Goal: Task Accomplishment & Management: Manage account settings

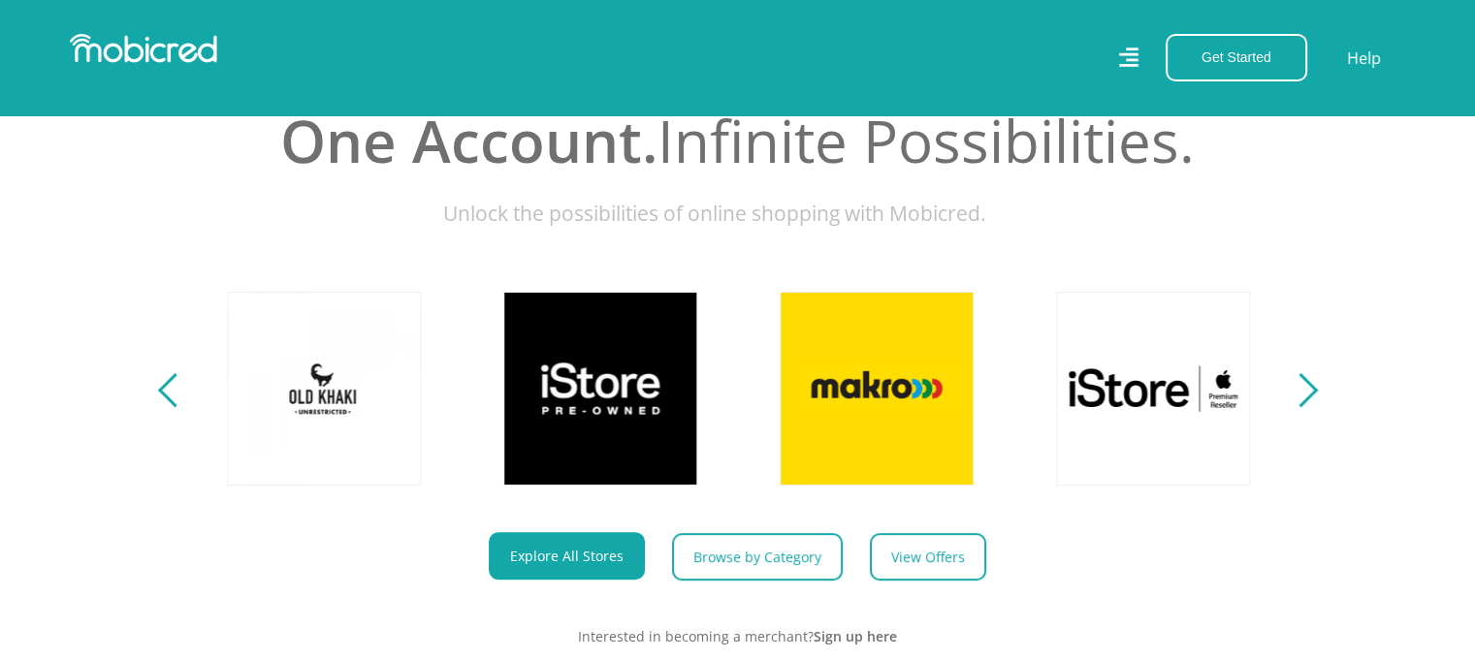
scroll to position [582, 0]
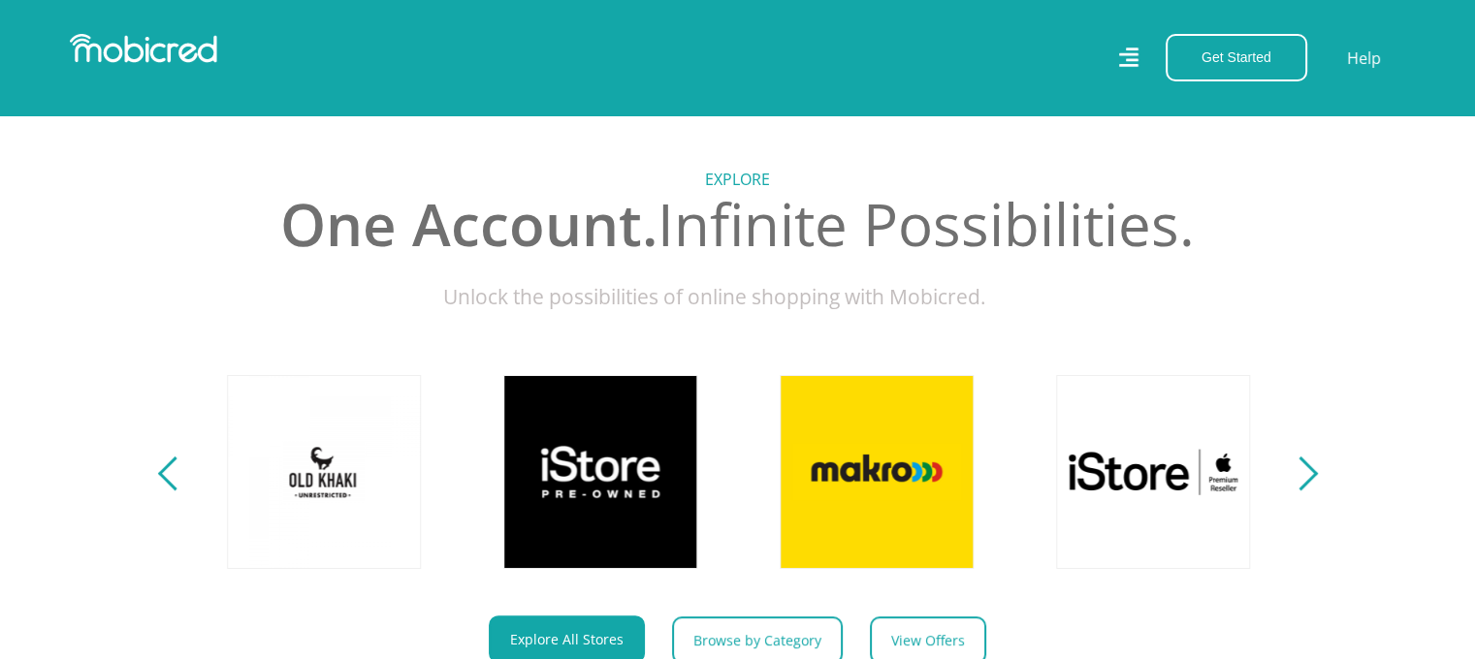
click at [1303, 485] on div "Next" at bounding box center [1300, 474] width 34 height 34
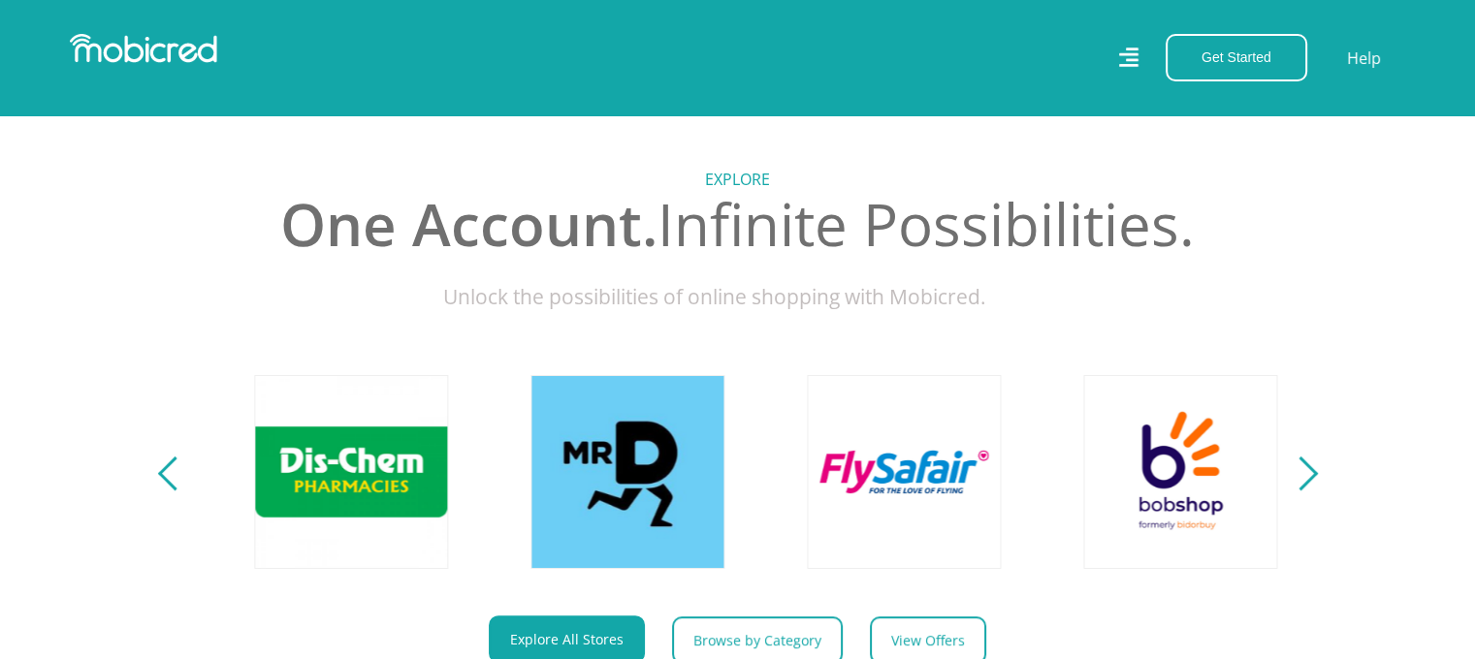
scroll to position [0, 2487]
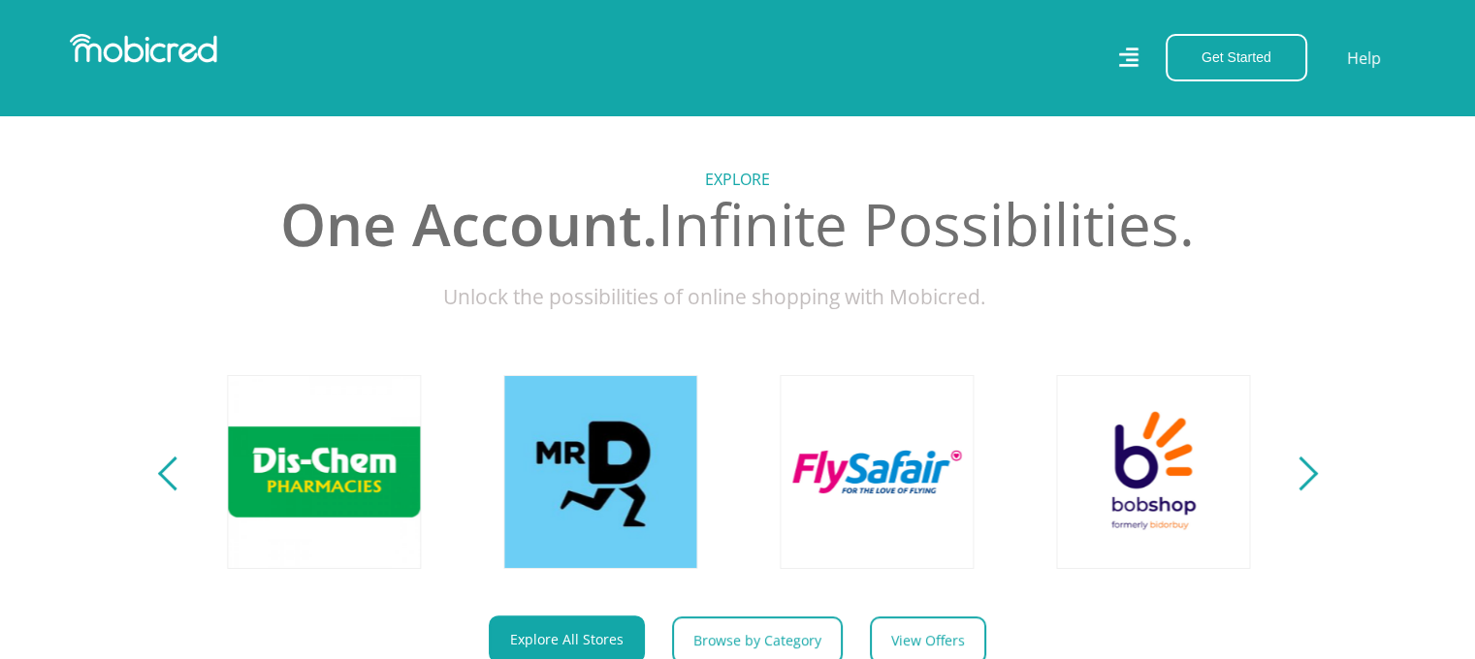
click at [1304, 488] on div "Next" at bounding box center [1300, 474] width 34 height 34
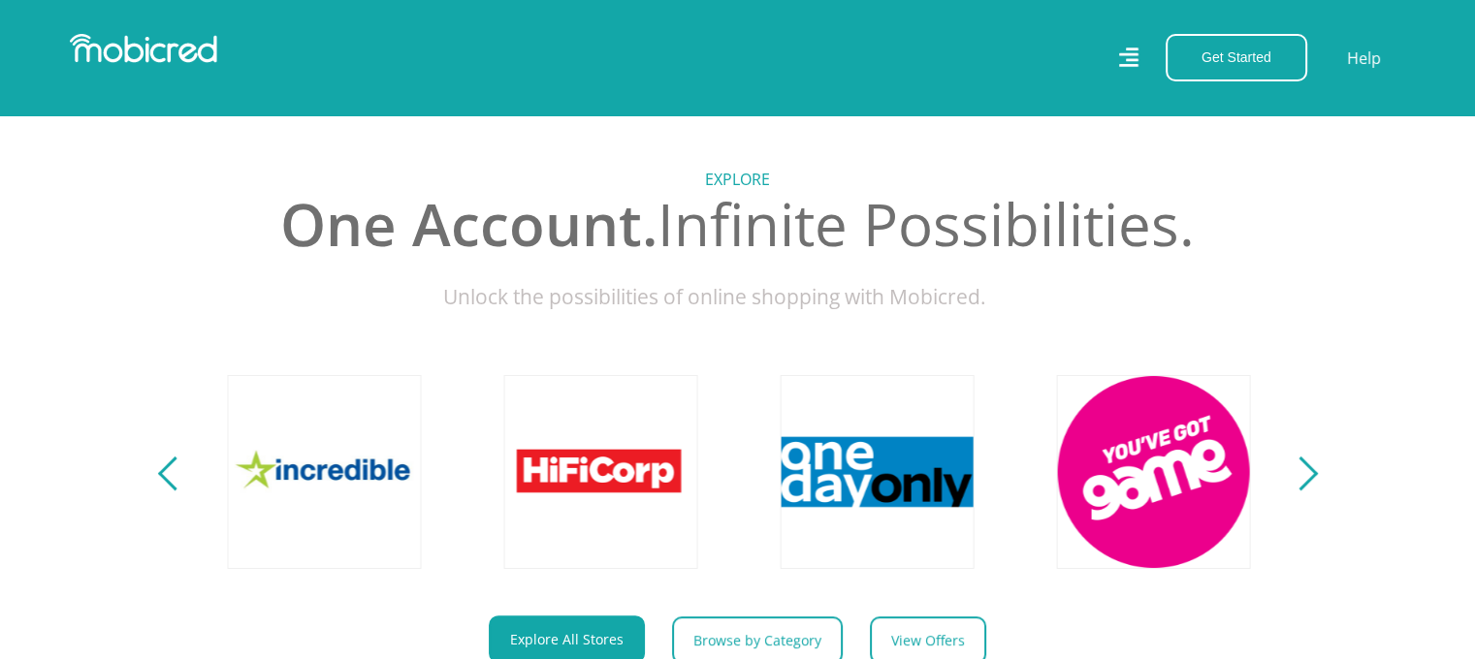
click at [1304, 488] on div "Next" at bounding box center [1300, 474] width 34 height 34
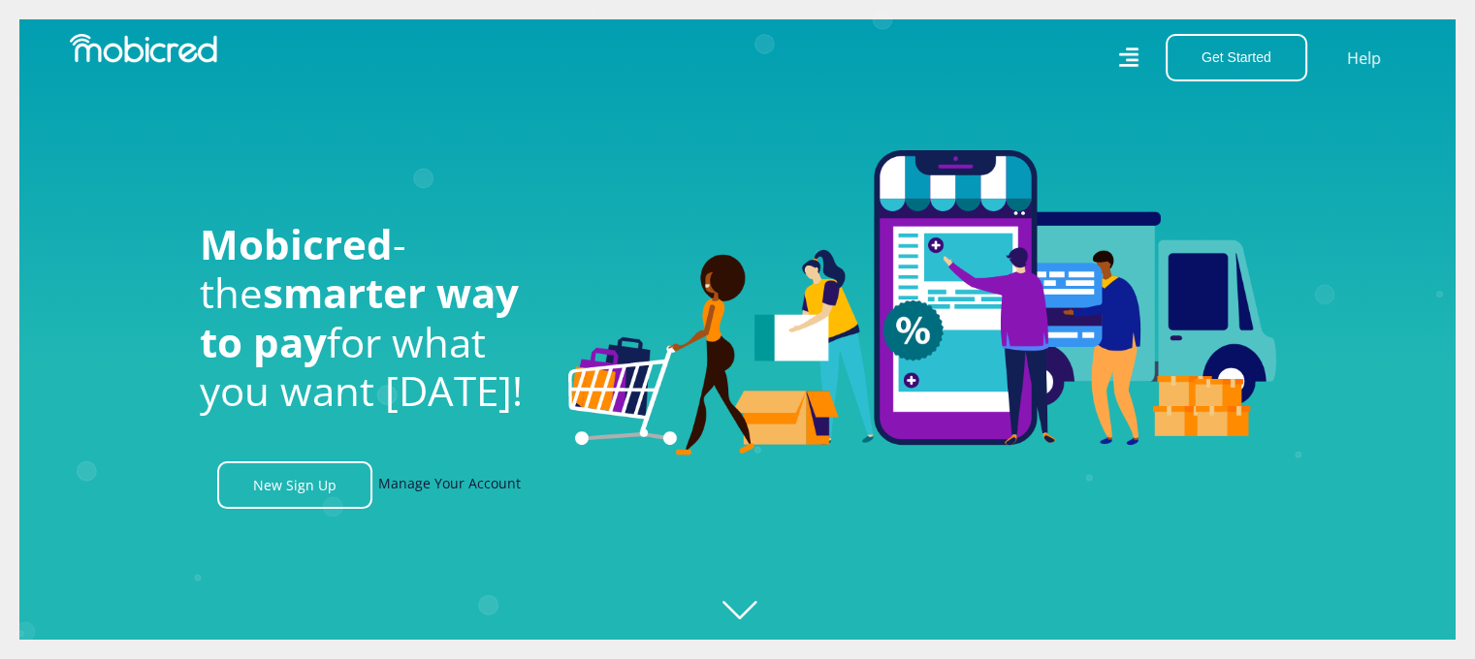
click at [425, 496] on link "Manage Your Account" at bounding box center [449, 486] width 143 height 48
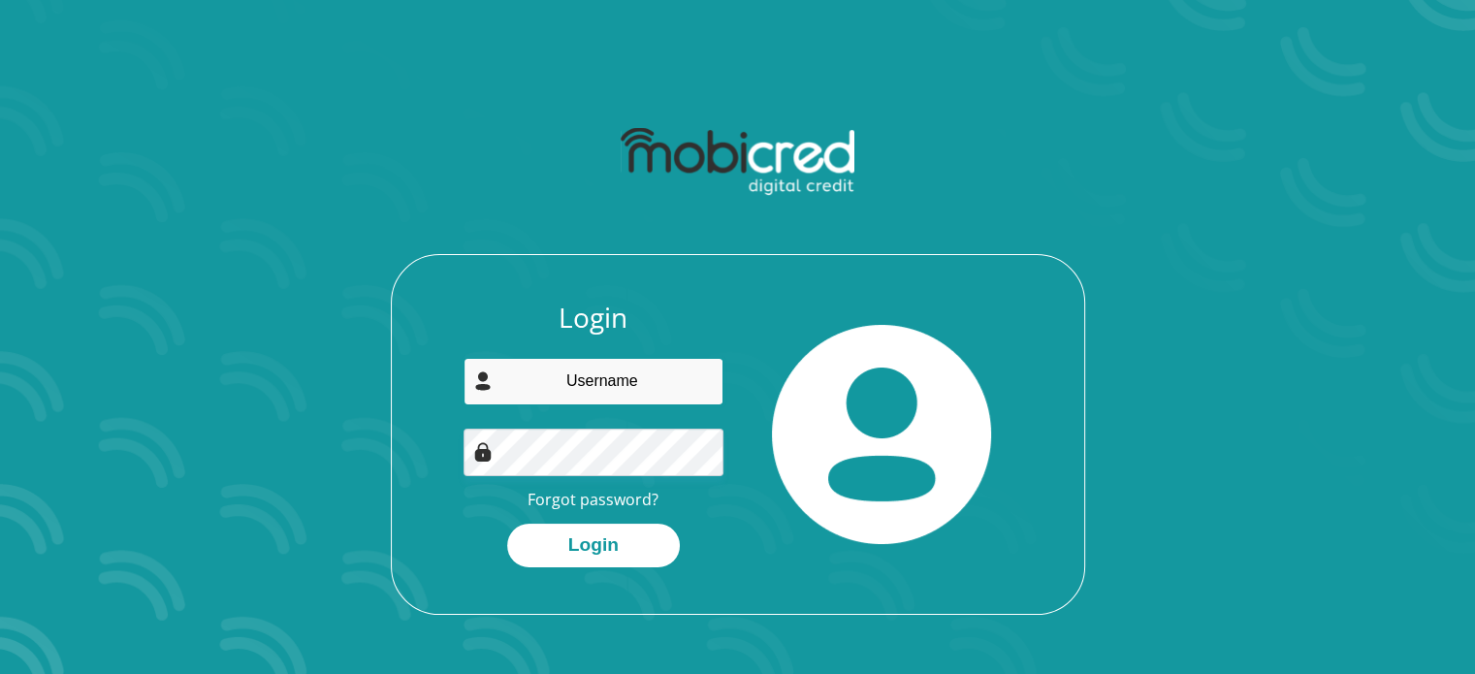
click at [613, 383] on input "email" at bounding box center [594, 382] width 260 height 48
type input "nthambelenime@gmail.com"
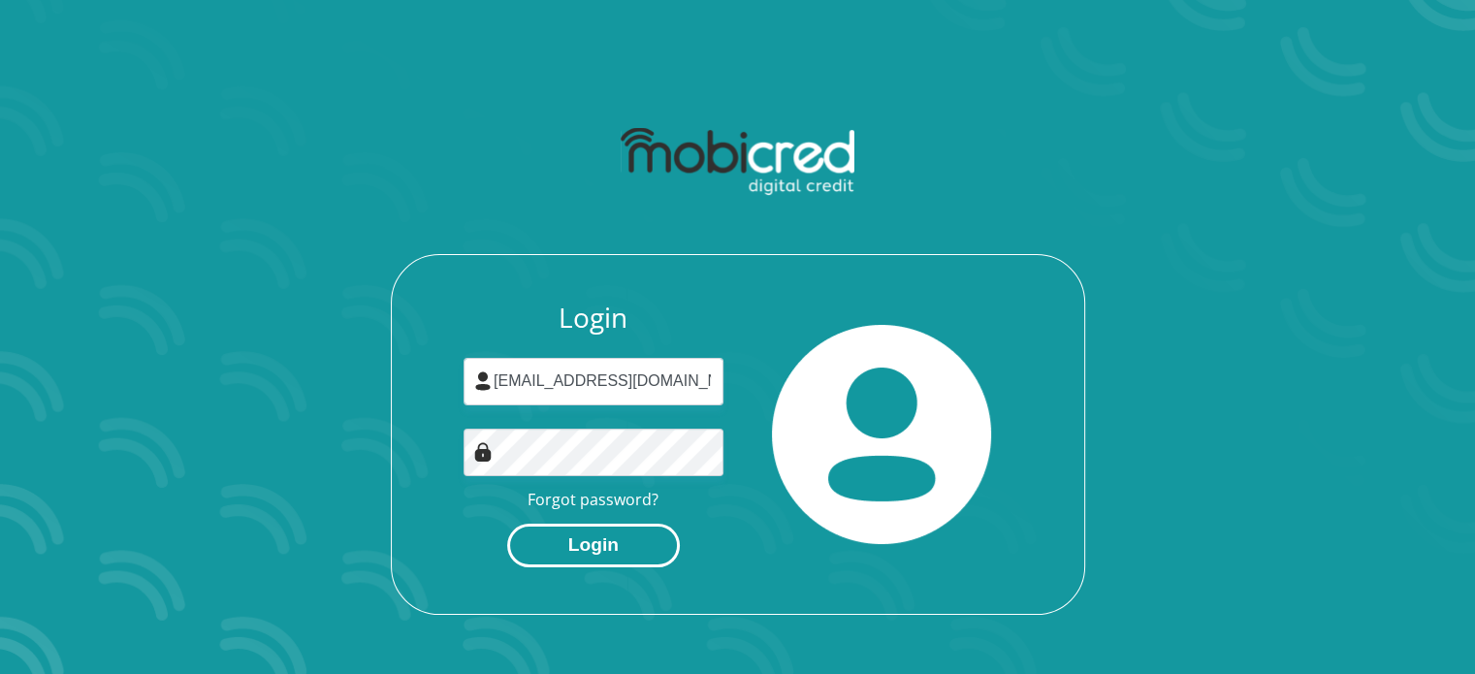
click at [605, 557] on button "Login" at bounding box center [593, 546] width 173 height 44
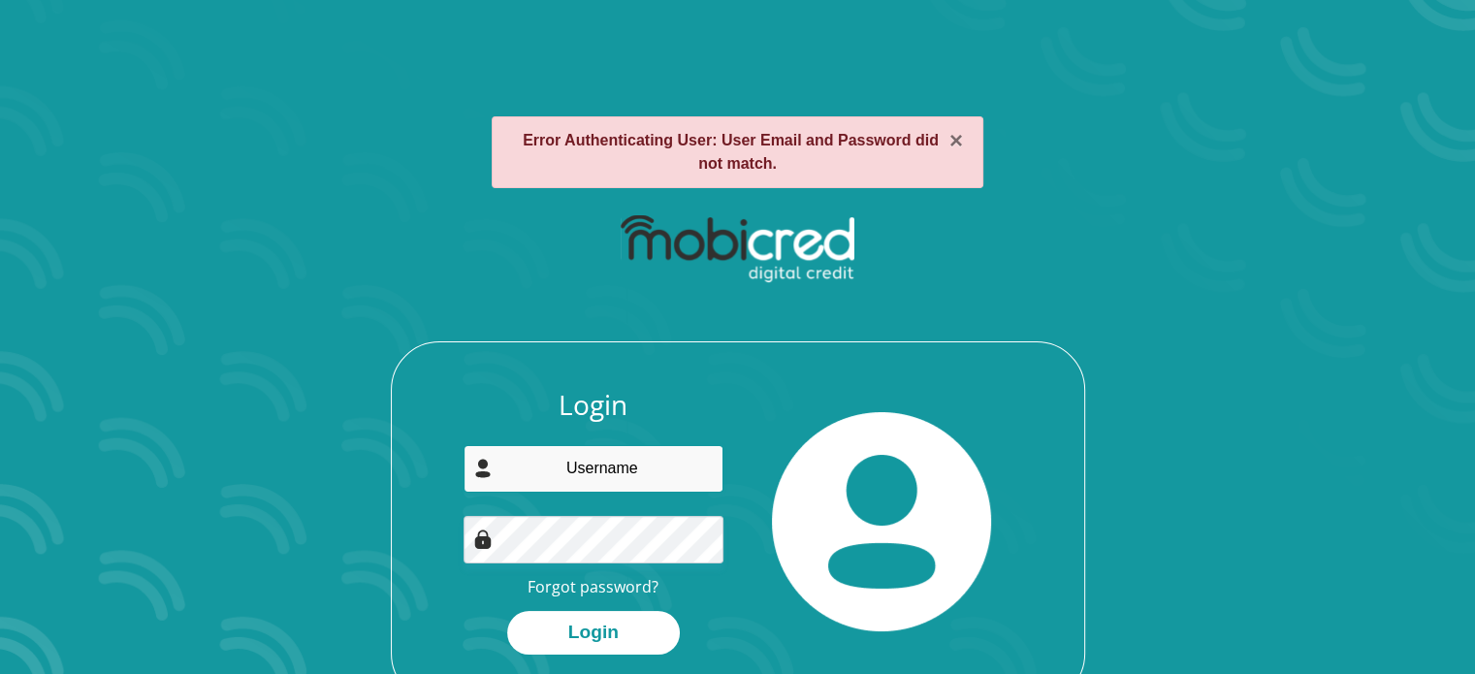
click at [658, 474] on input "email" at bounding box center [594, 469] width 260 height 48
type input "[EMAIL_ADDRESS][DOMAIN_NAME]"
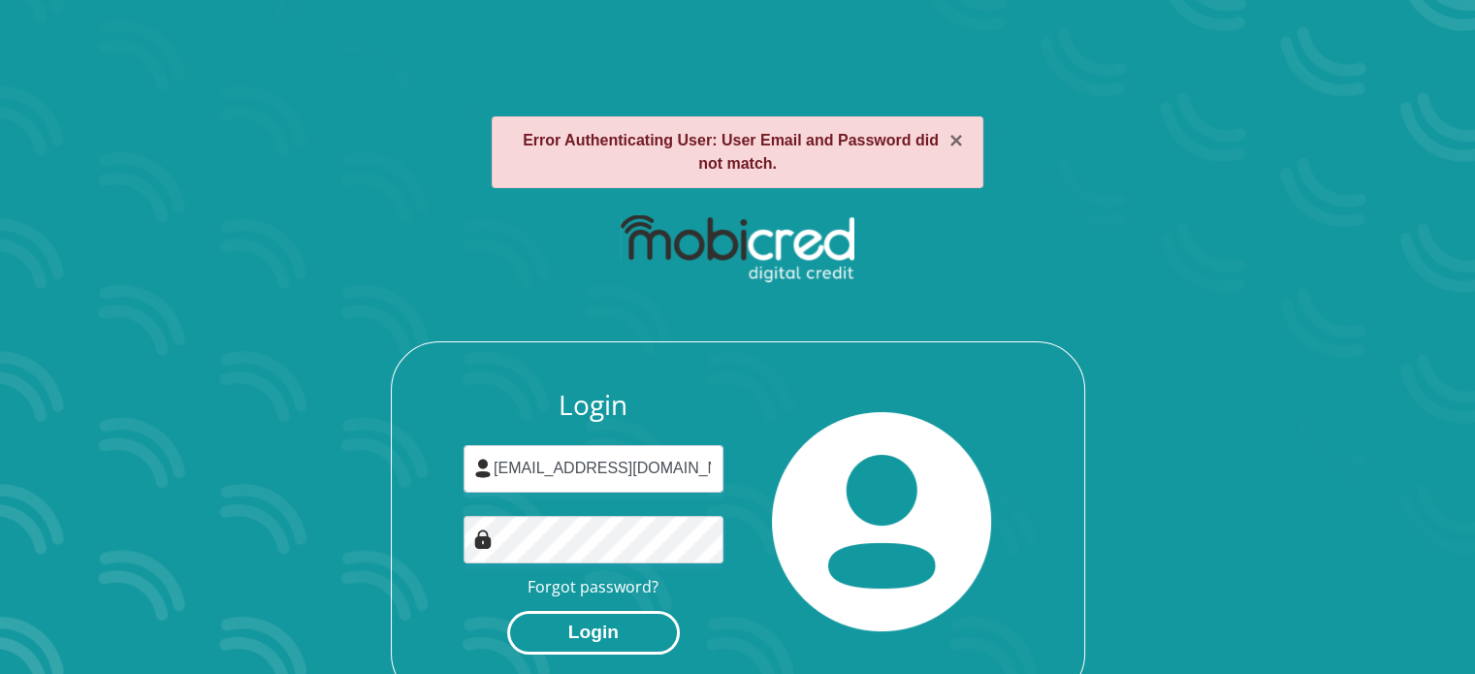
click at [605, 625] on button "Login" at bounding box center [593, 633] width 173 height 44
